Goal: Navigation & Orientation: Find specific page/section

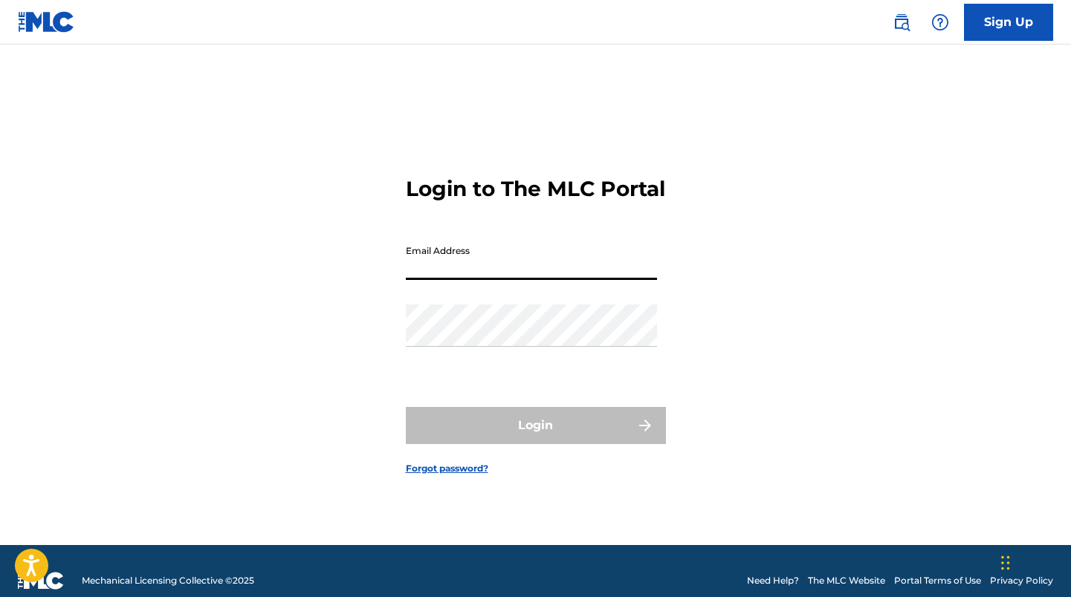
type input "[EMAIL_ADDRESS][DOMAIN_NAME]"
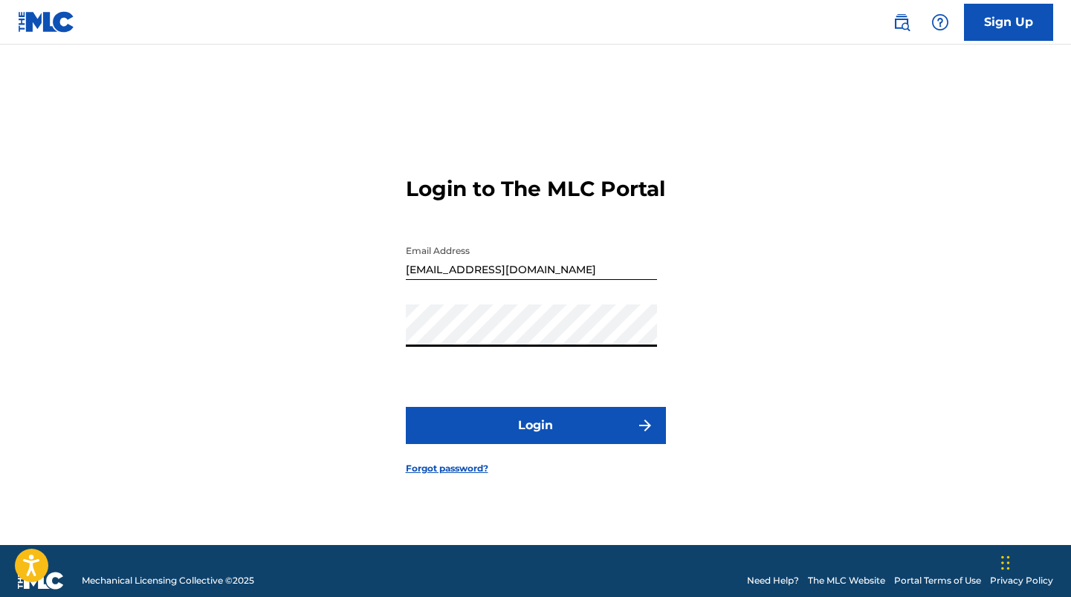
click at [504, 442] on button "Login" at bounding box center [536, 425] width 260 height 37
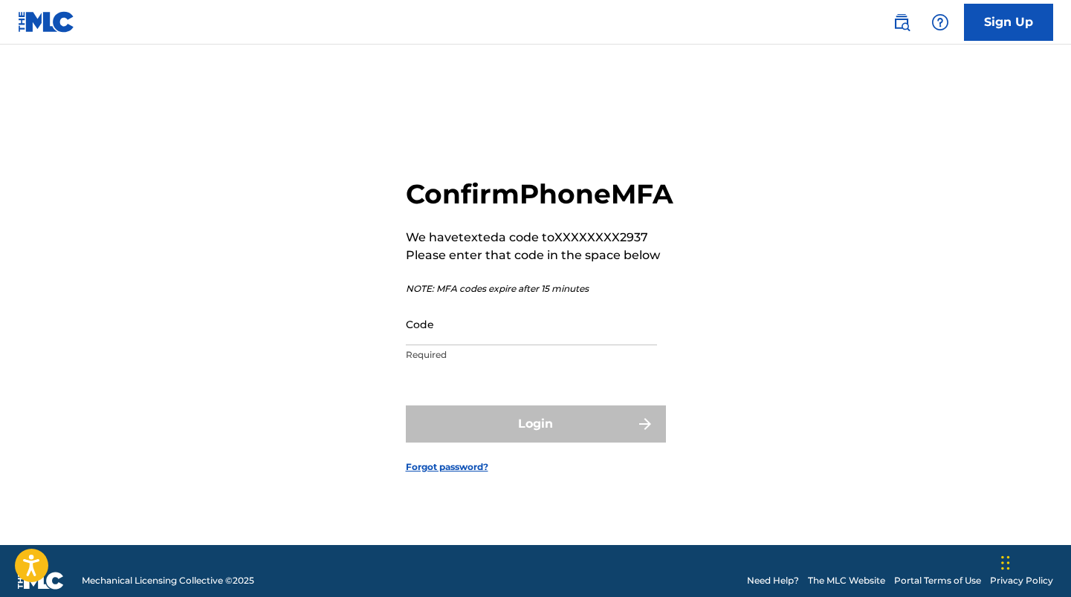
click at [502, 346] on input "Code" at bounding box center [531, 324] width 251 height 42
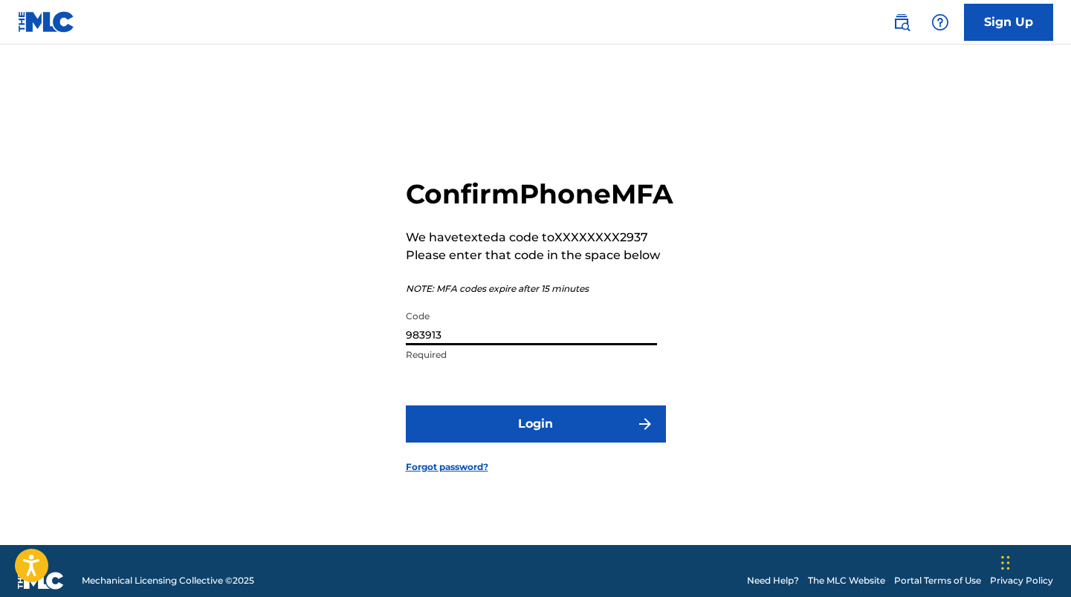
type input "983913"
click at [487, 443] on button "Login" at bounding box center [536, 424] width 260 height 37
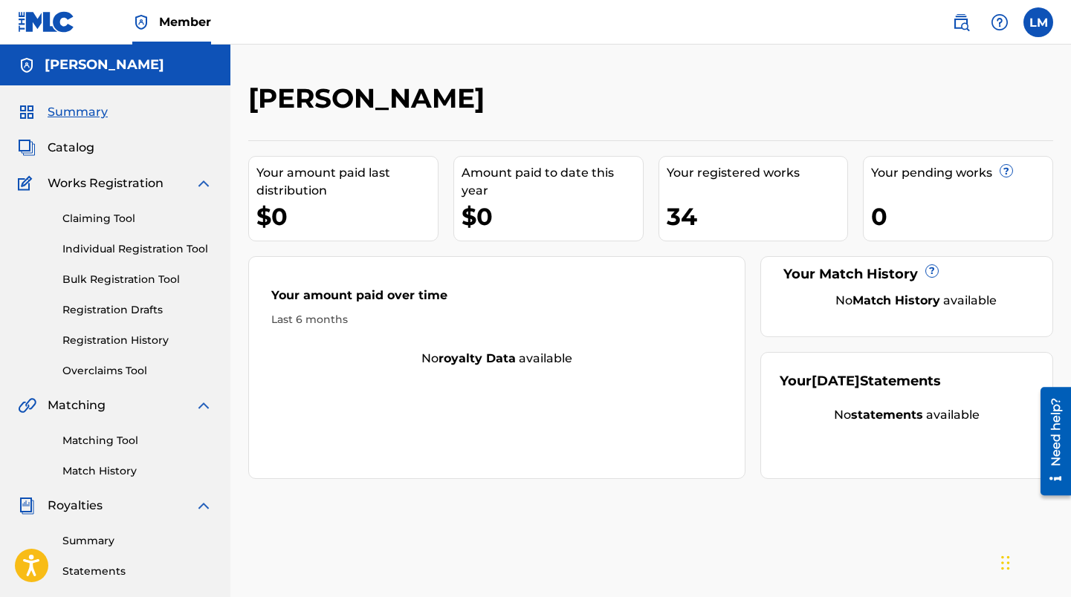
click at [69, 154] on span "Catalog" at bounding box center [71, 148] width 47 height 18
